Goal: Task Accomplishment & Management: Use online tool/utility

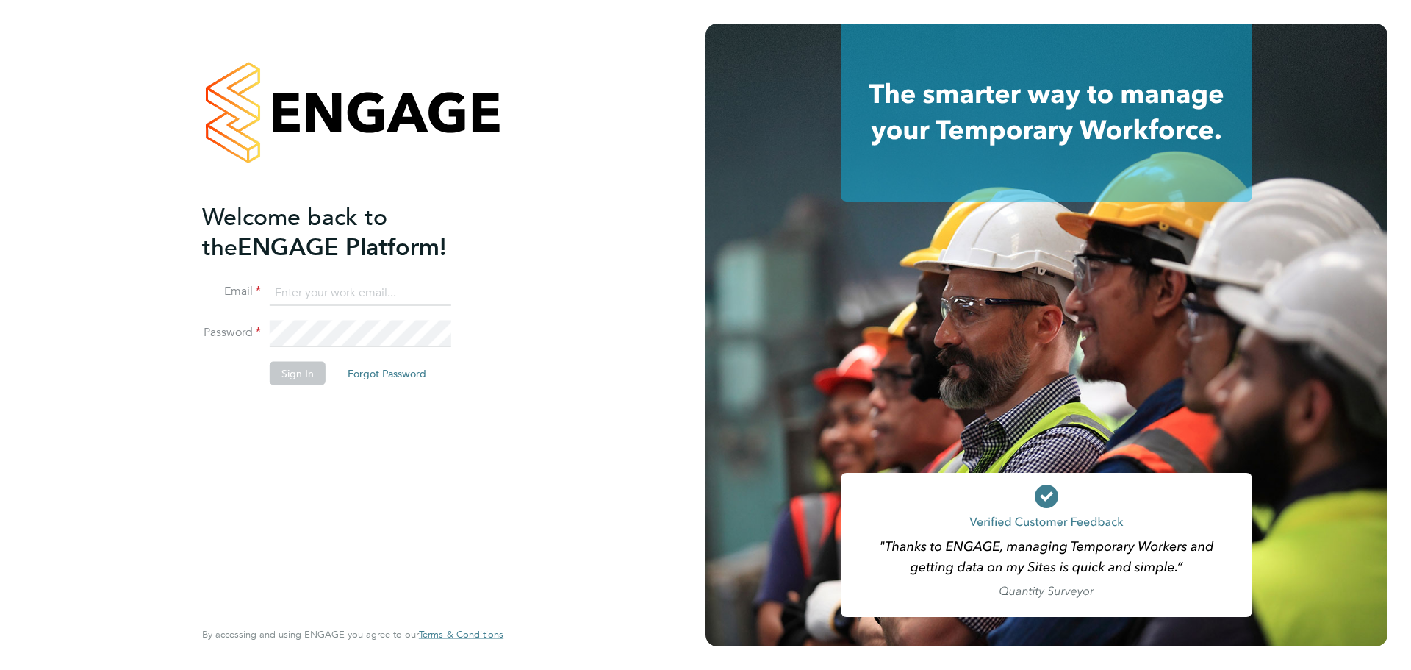
type input "valentyn.samchuk@vistry.co.uk"
click at [507, 335] on div "Welcome back to the ENGAGE Platform! Email valentyn.samchuk@vistry.co.uk Passwo…" at bounding box center [353, 335] width 360 height 670
click at [304, 373] on button "Sign In" at bounding box center [298, 373] width 56 height 24
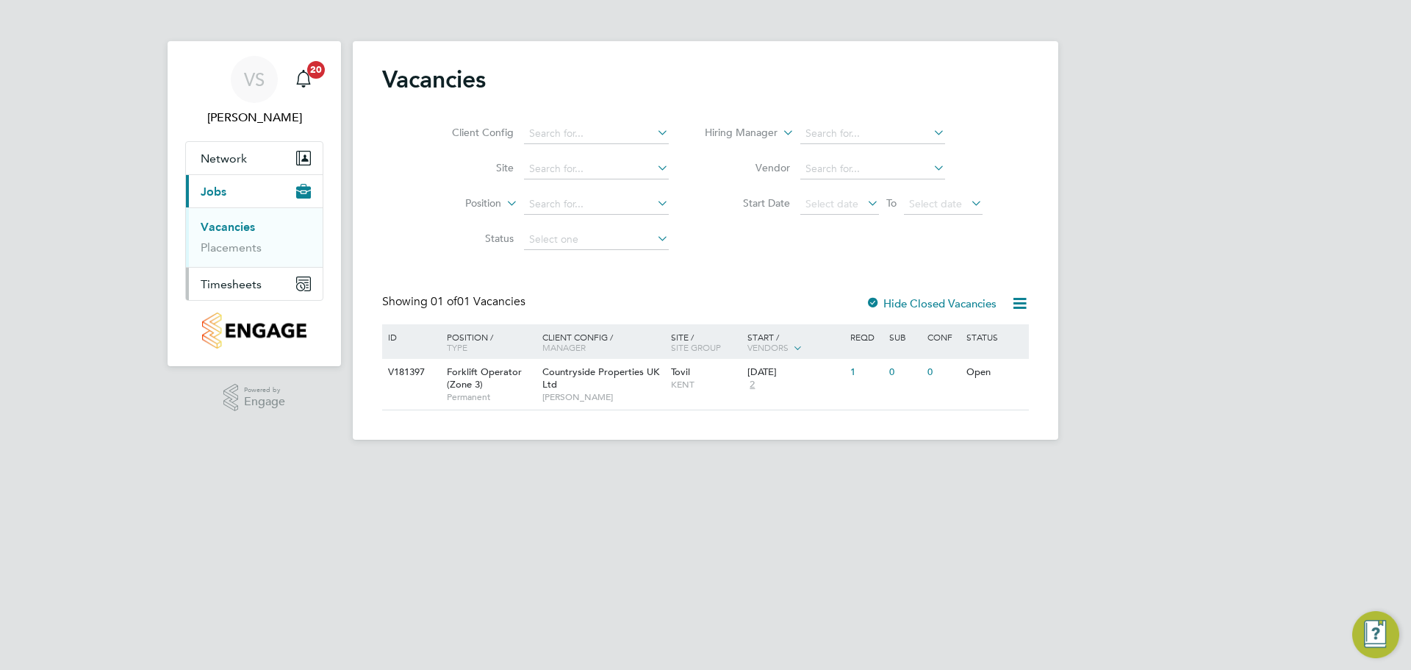
click at [221, 280] on span "Timesheets" at bounding box center [231, 284] width 61 height 14
click at [235, 253] on link "Timesheets" at bounding box center [231, 260] width 61 height 14
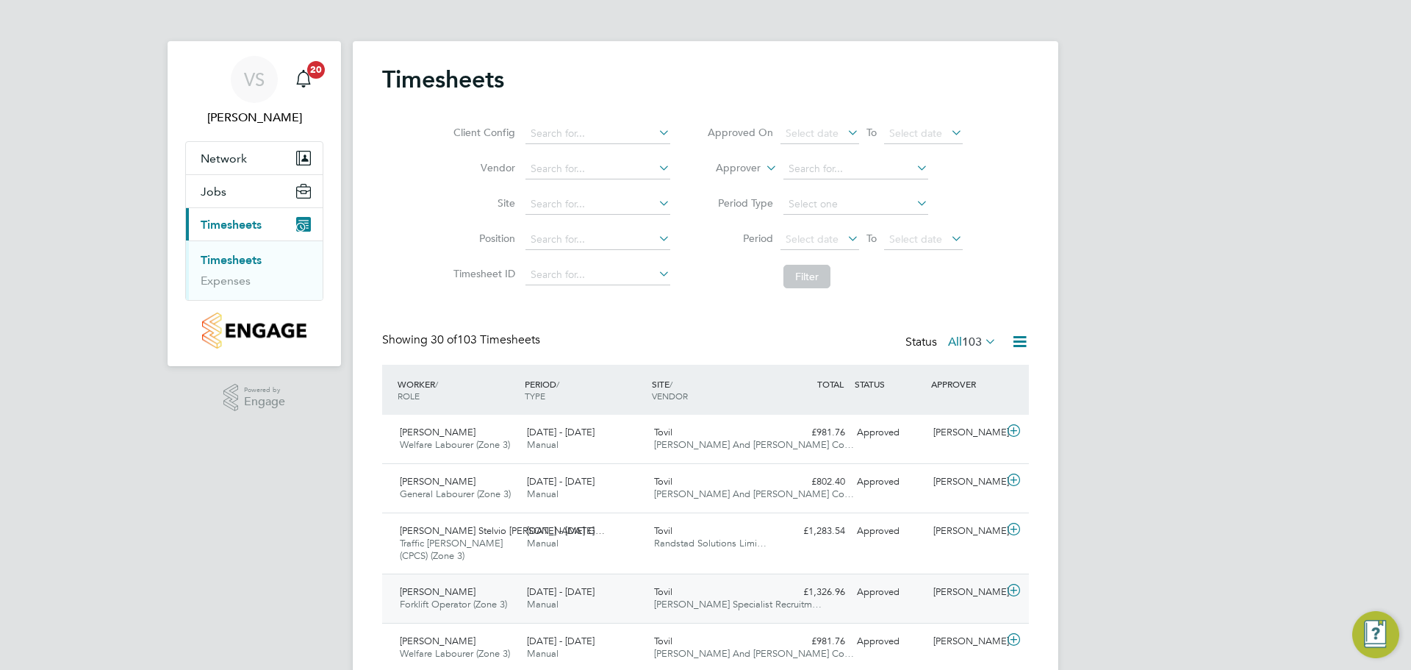
click at [436, 595] on span "[PERSON_NAME]" at bounding box center [438, 591] width 76 height 12
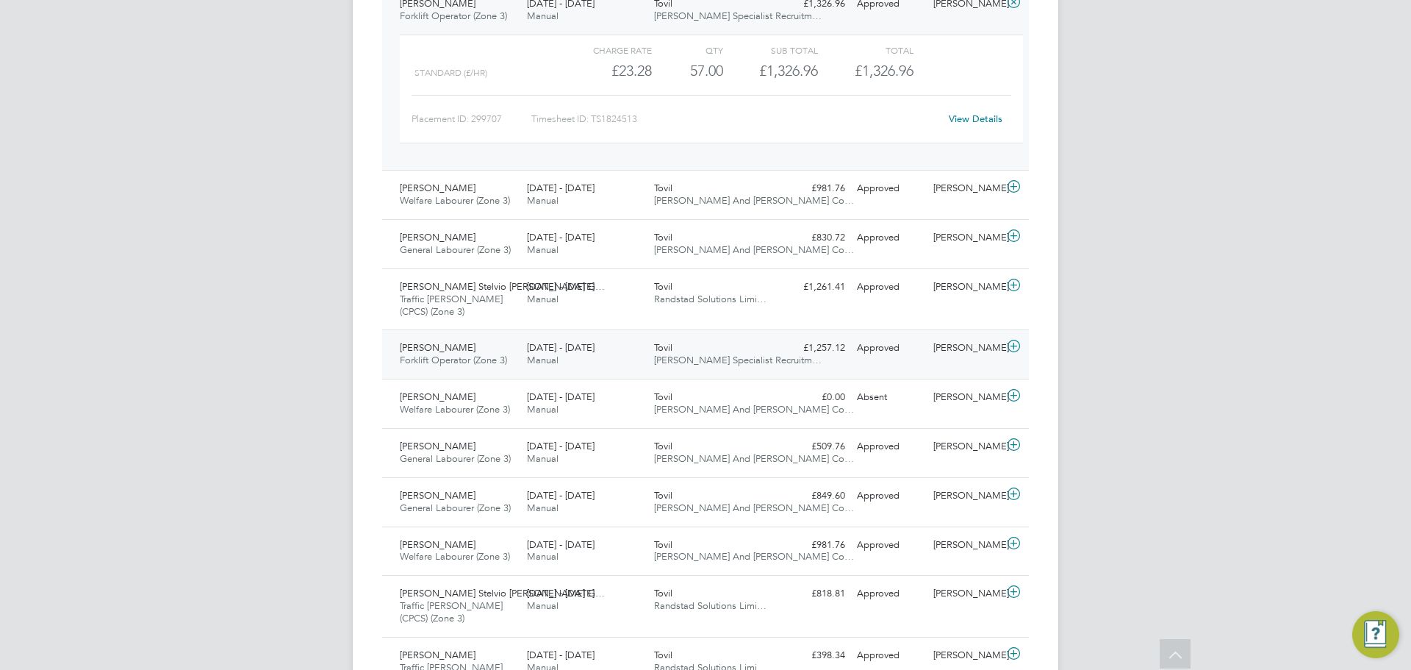
click at [1013, 342] on icon at bounding box center [1014, 346] width 18 height 12
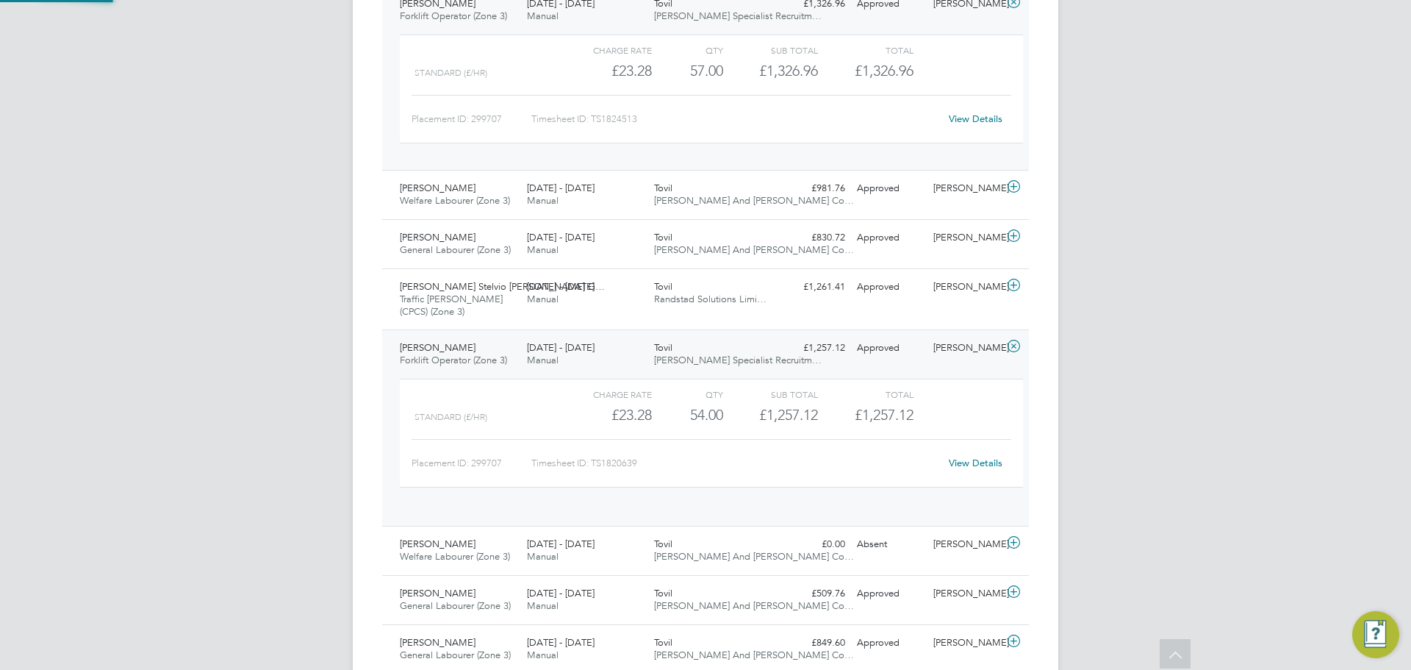
scroll to position [25, 143]
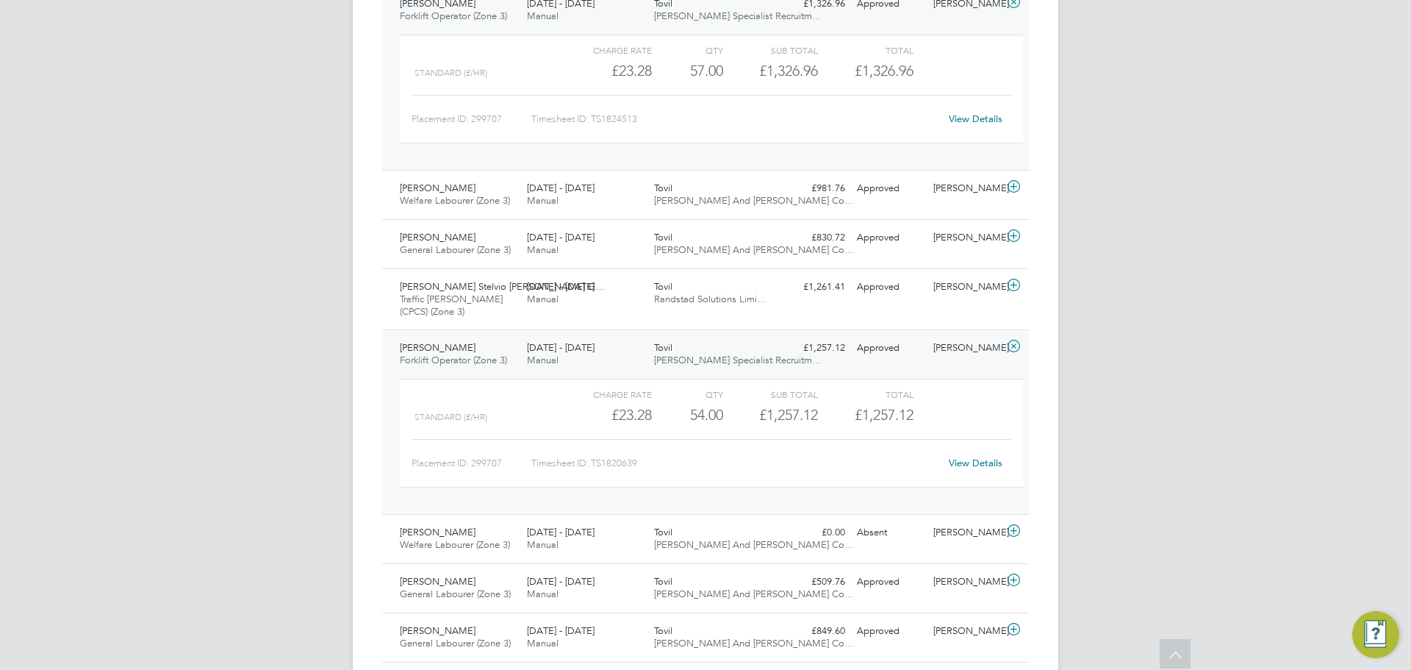
click at [964, 468] on link "View Details" at bounding box center [976, 462] width 54 height 12
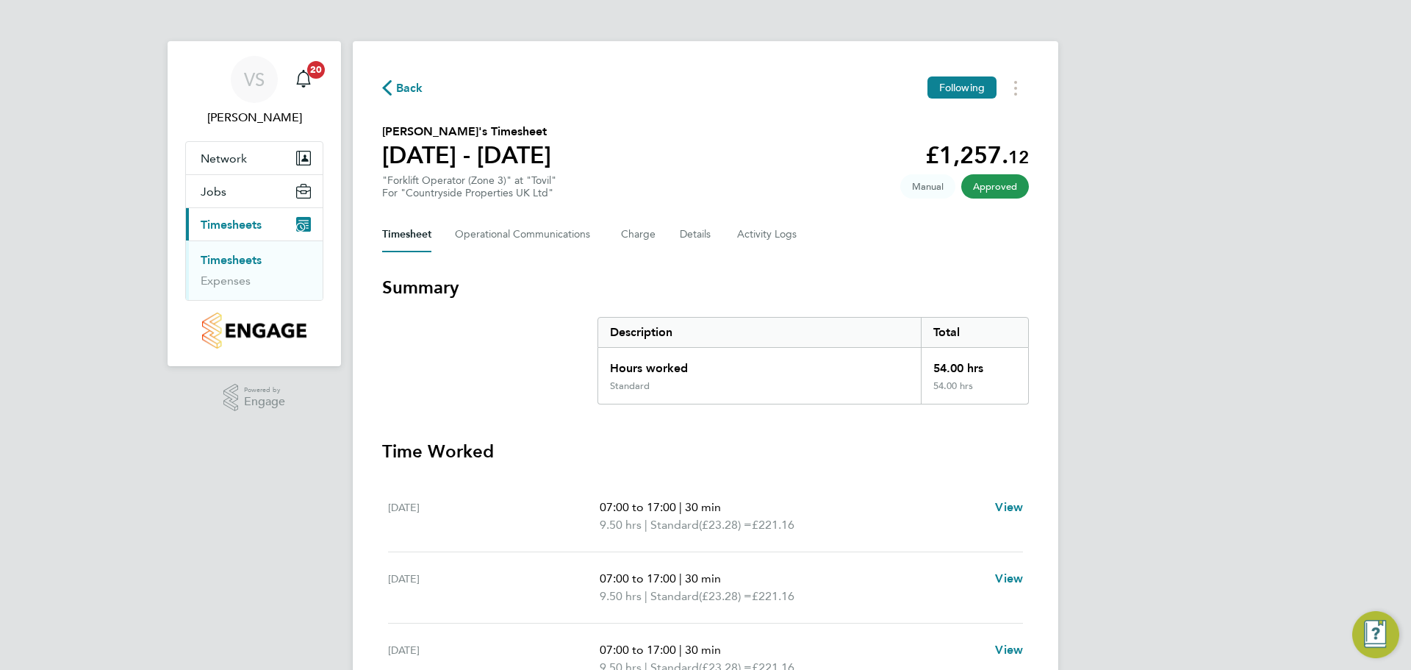
click at [389, 84] on icon "button" at bounding box center [387, 87] width 10 height 15
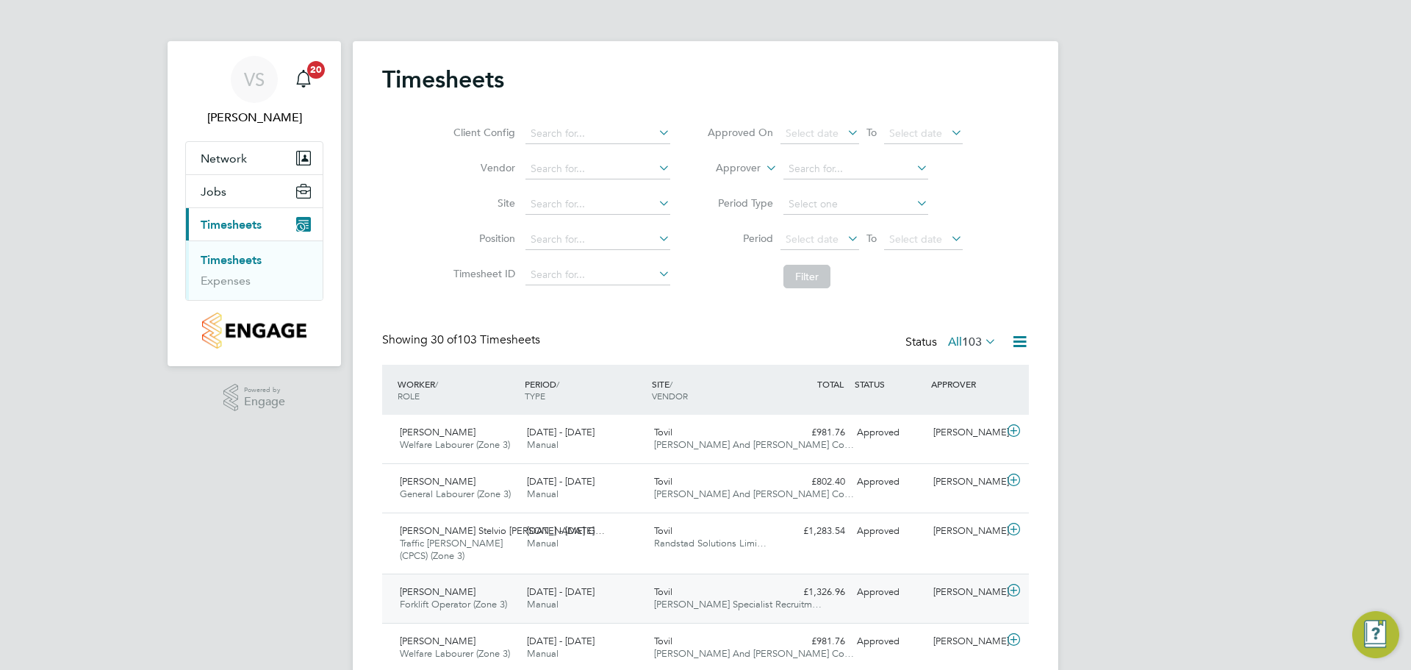
click at [1016, 592] on icon at bounding box center [1014, 590] width 18 height 12
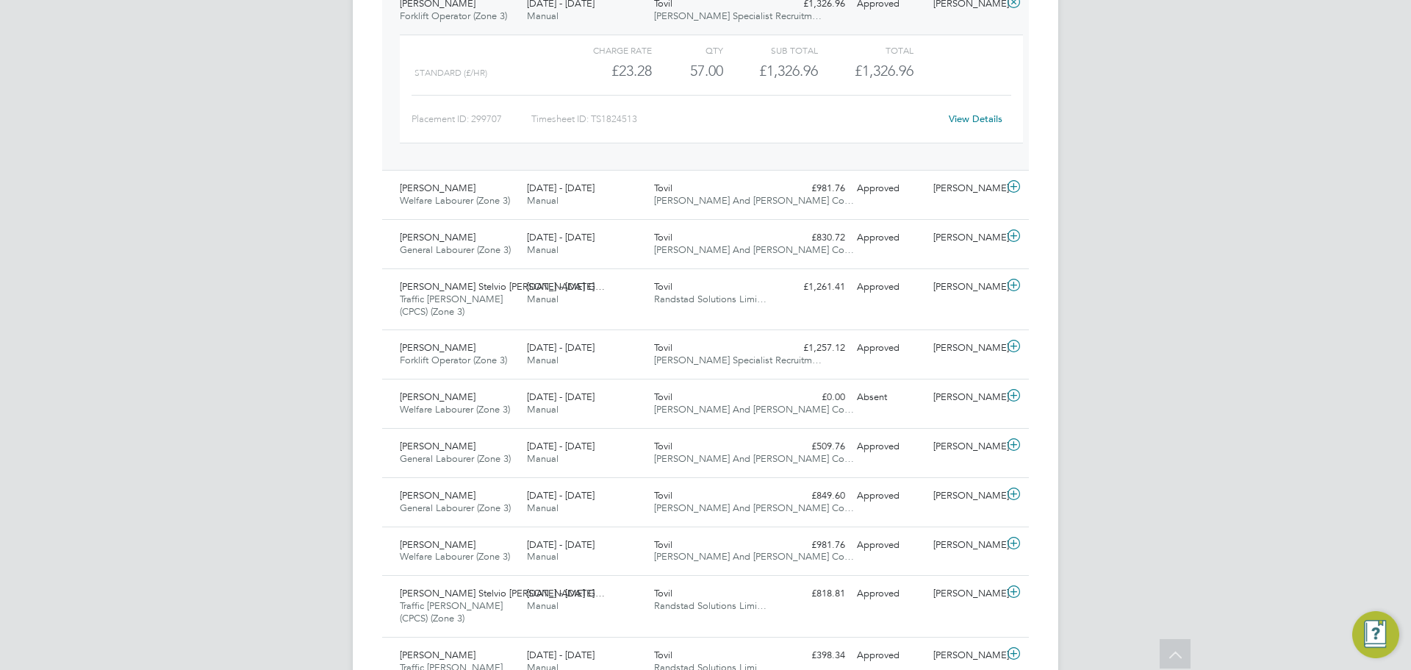
click at [958, 121] on link "View Details" at bounding box center [976, 118] width 54 height 12
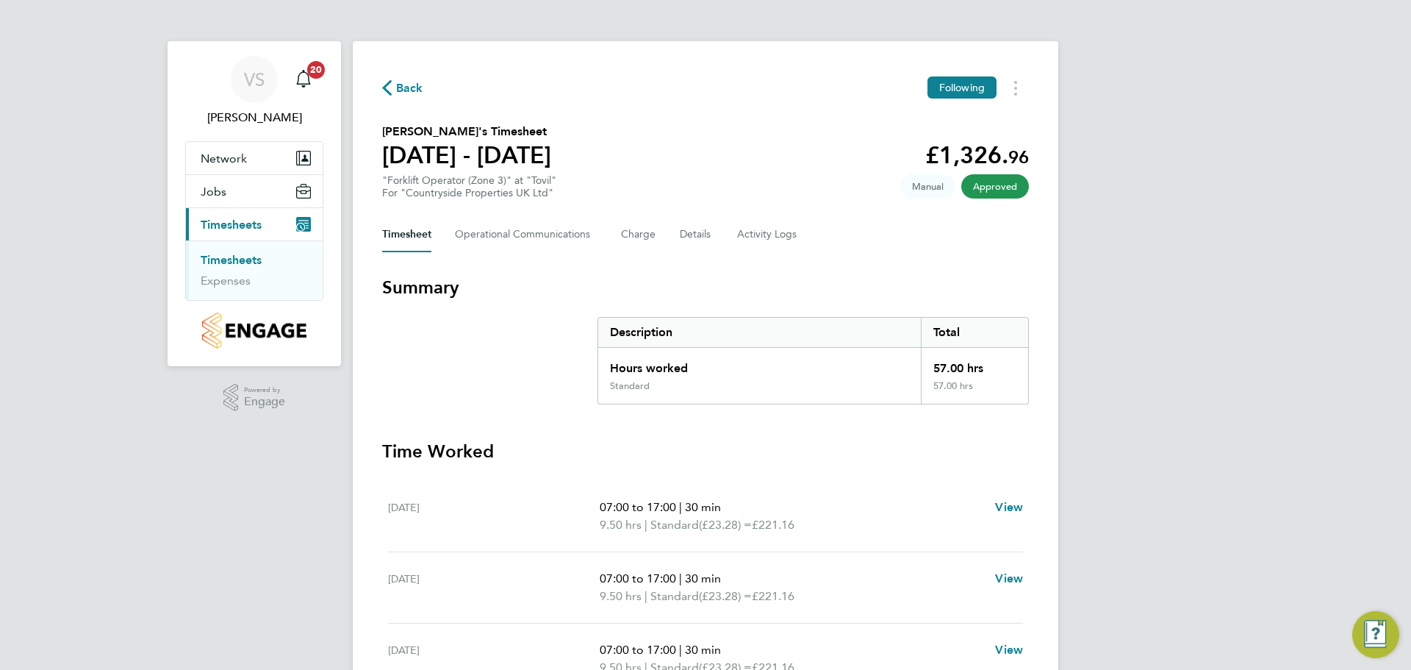
click at [401, 84] on span "Back" at bounding box center [409, 88] width 27 height 18
